Goal: Find specific page/section: Locate a particular part of the current website

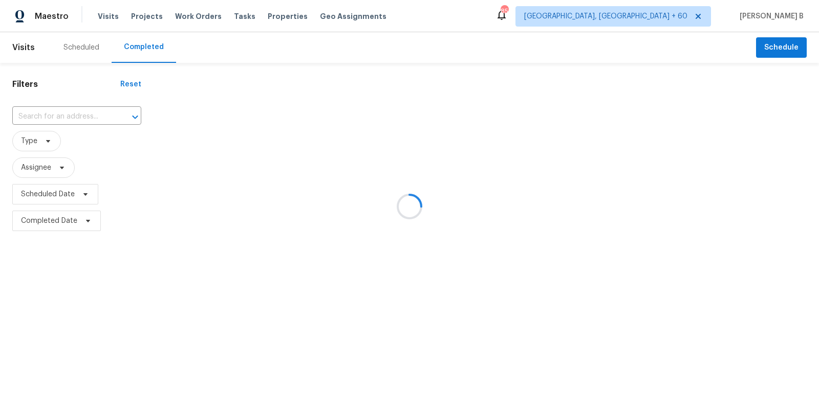
click at [70, 116] on div at bounding box center [409, 206] width 819 height 413
click at [78, 116] on div at bounding box center [409, 206] width 819 height 413
click at [91, 114] on div at bounding box center [409, 206] width 819 height 413
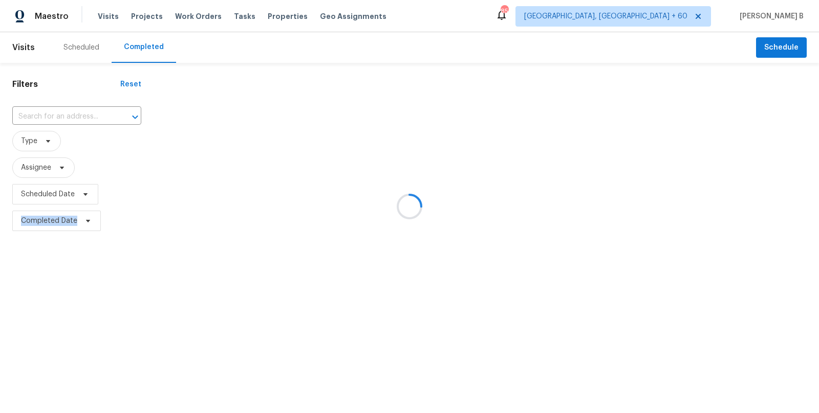
click at [91, 114] on div at bounding box center [409, 206] width 819 height 413
click at [107, 115] on div at bounding box center [409, 206] width 819 height 413
click at [91, 113] on div at bounding box center [409, 206] width 819 height 413
click at [91, 115] on div at bounding box center [409, 206] width 819 height 413
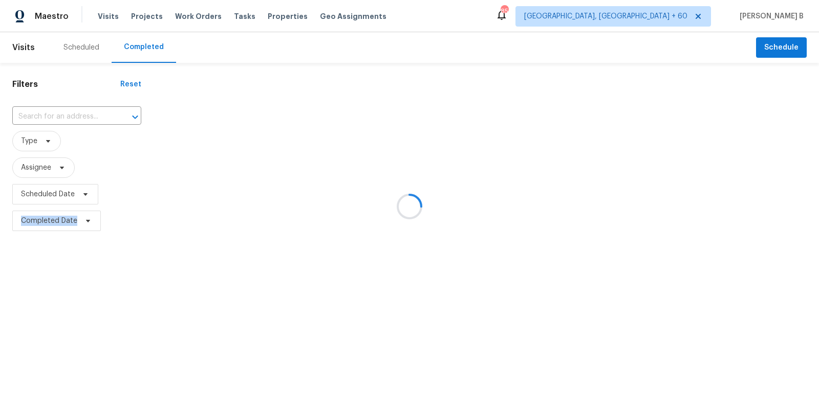
click at [91, 115] on div at bounding box center [409, 206] width 819 height 413
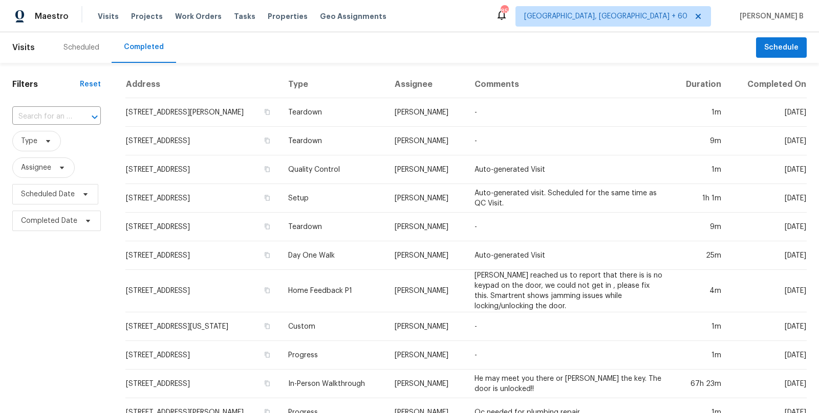
click at [63, 108] on div "​" at bounding box center [56, 117] width 89 height 22
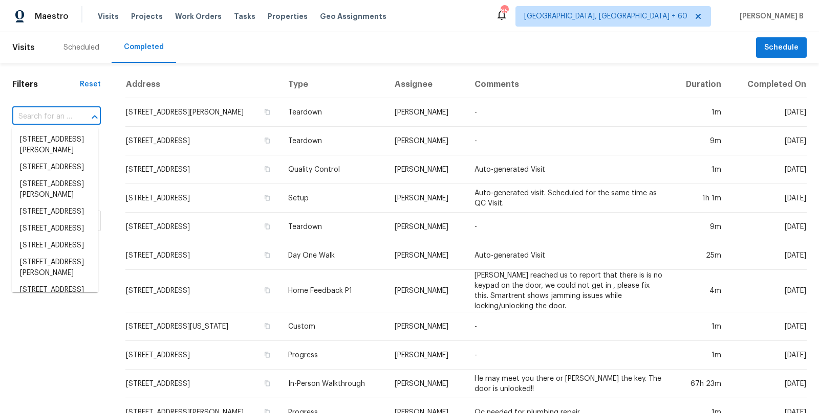
paste input "[STREET_ADDRESS]"
type input "[STREET_ADDRESS]"
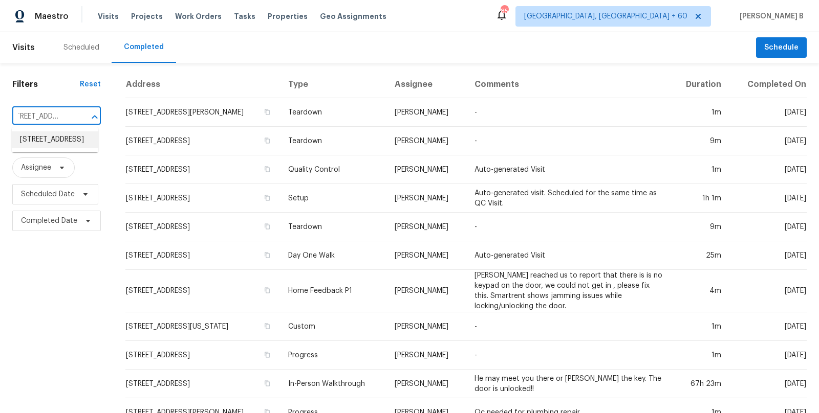
click at [72, 143] on li "[STREET_ADDRESS]" at bounding box center [55, 140] width 86 height 17
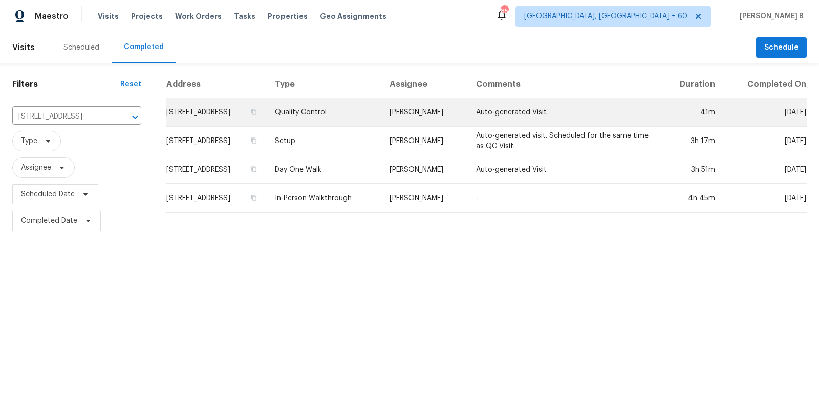
click at [381, 110] on td "Quality Control" at bounding box center [324, 112] width 115 height 29
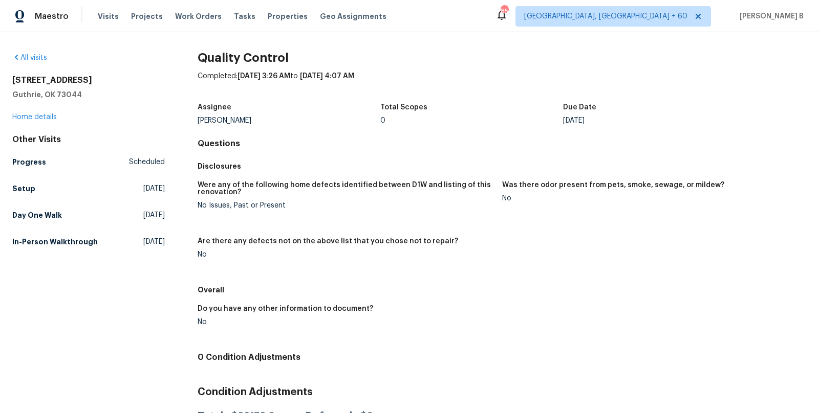
click at [65, 179] on div "Other Visits Progress Scheduled Setup [DATE] Day One Walk [DATE] In-Person Walk…" at bounding box center [88, 193] width 153 height 117
click at [69, 188] on link "Setup [DATE]" at bounding box center [88, 189] width 153 height 18
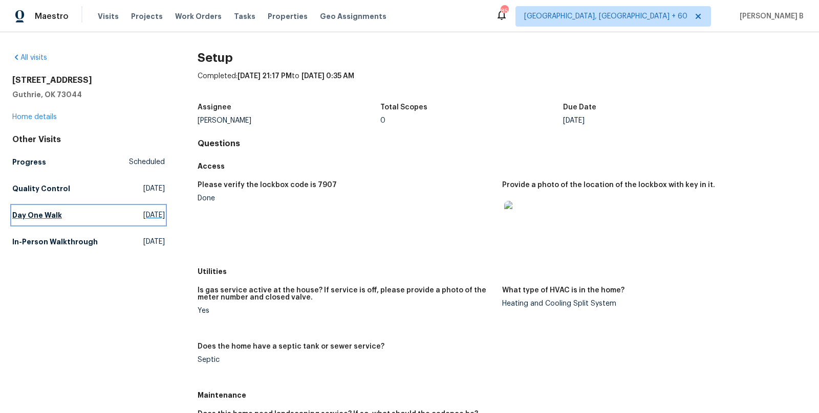
click at [75, 219] on link "Day One Walk [DATE]" at bounding box center [88, 215] width 153 height 18
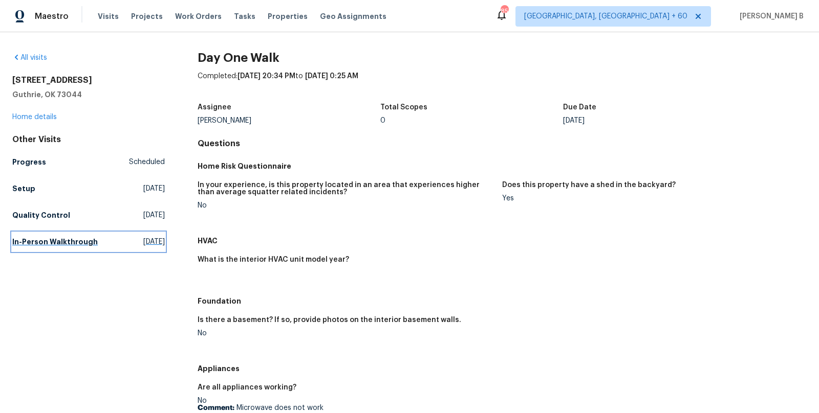
click at [81, 238] on h5 "In-Person Walkthrough" at bounding box center [54, 242] width 85 height 10
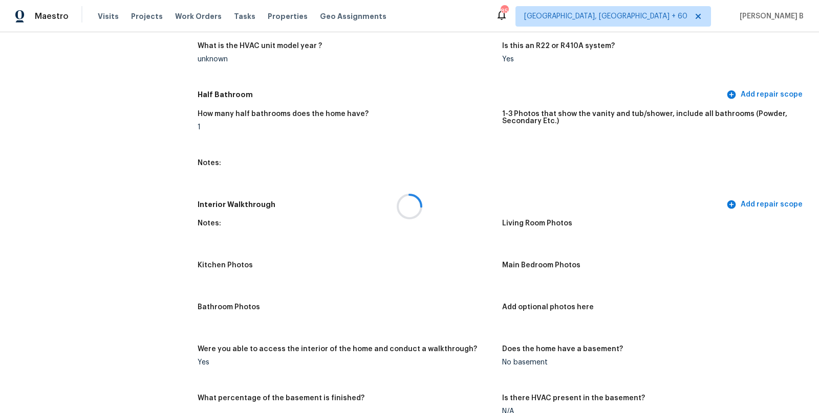
scroll to position [1052, 0]
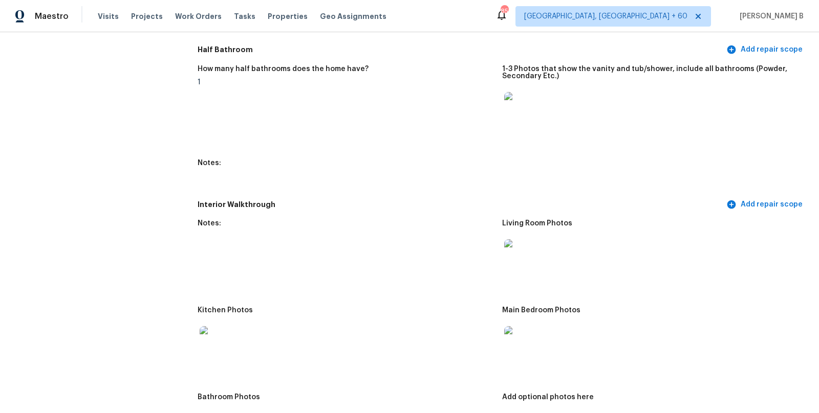
click at [521, 247] on img at bounding box center [520, 256] width 33 height 33
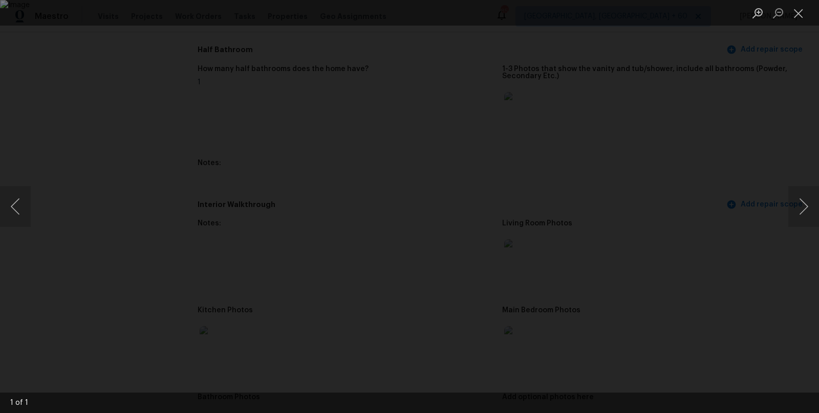
click at [705, 86] on div "Lightbox" at bounding box center [409, 206] width 819 height 413
